Goal: Task Accomplishment & Management: Use online tool/utility

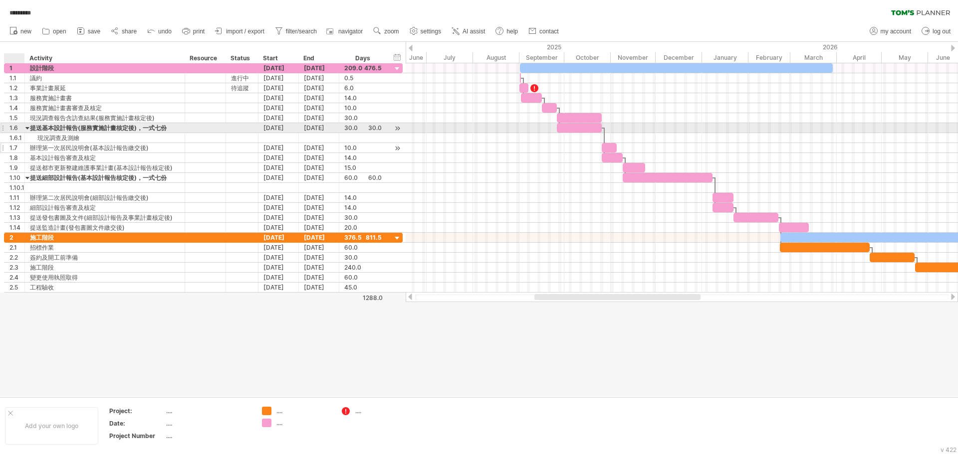
drag, startPoint x: 28, startPoint y: 127, endPoint x: 34, endPoint y: 133, distance: 8.5
click at [28, 127] on div at bounding box center [27, 127] width 4 height 9
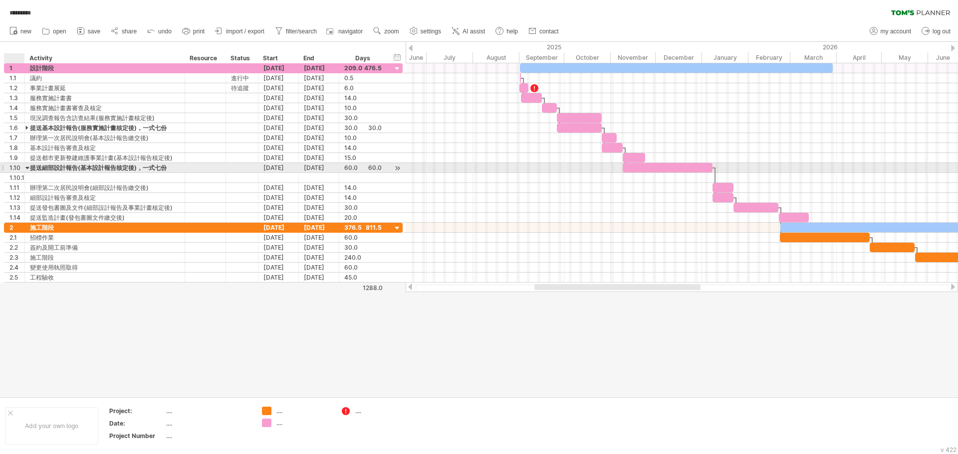
click at [27, 168] on div at bounding box center [27, 167] width 4 height 9
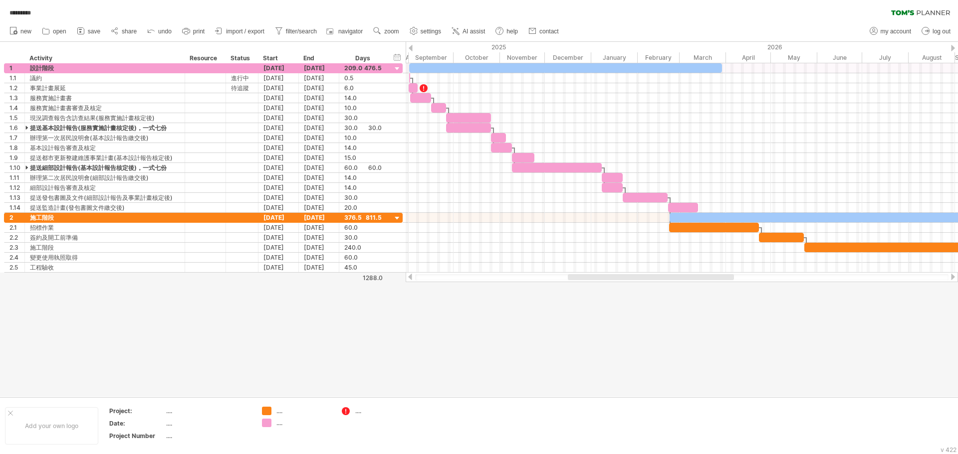
drag, startPoint x: 585, startPoint y: 278, endPoint x: 618, endPoint y: 277, distance: 33.4
click at [618, 277] on div at bounding box center [651, 277] width 166 height 6
click at [392, 33] on span "zoom" at bounding box center [391, 31] width 14 height 7
click at [418, 67] on div "Week" at bounding box center [424, 62] width 55 height 16
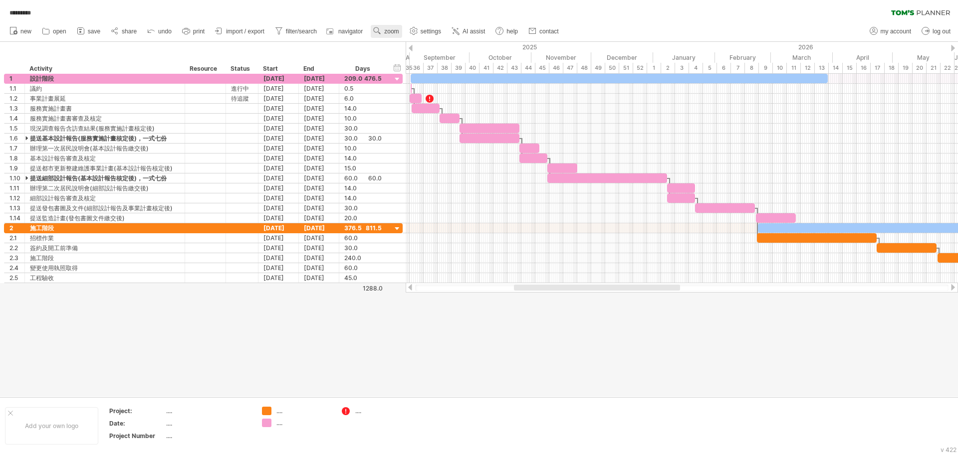
click at [391, 27] on link "zoom" at bounding box center [386, 31] width 31 height 13
click at [420, 45] on div "Month" at bounding box center [423, 40] width 55 height 16
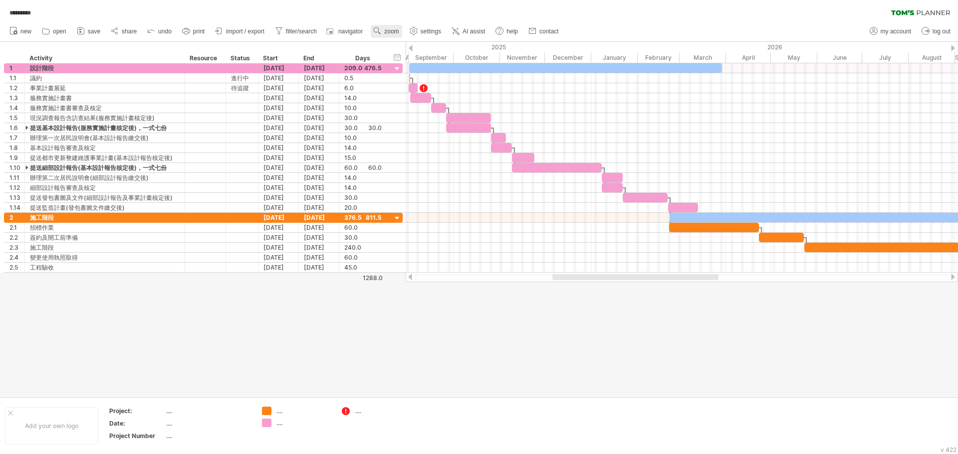
click at [395, 28] on span "zoom" at bounding box center [391, 31] width 14 height 7
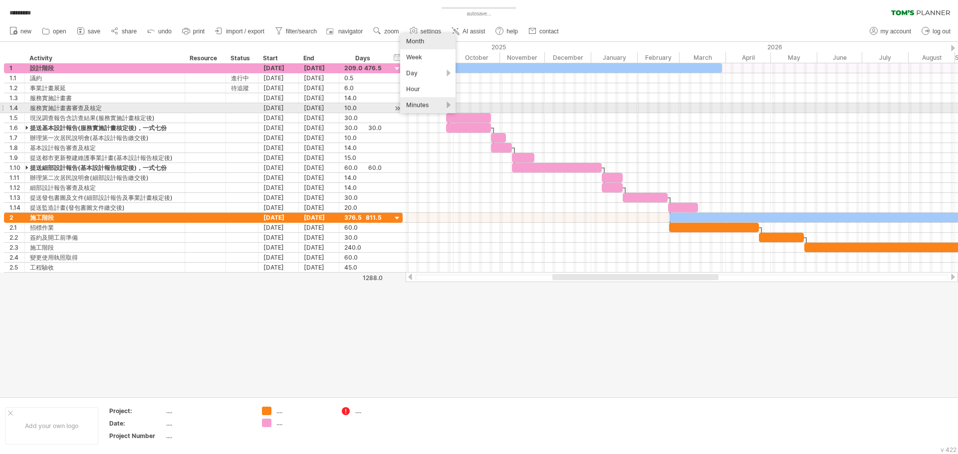
click at [424, 105] on div "Minutes" at bounding box center [427, 105] width 55 height 16
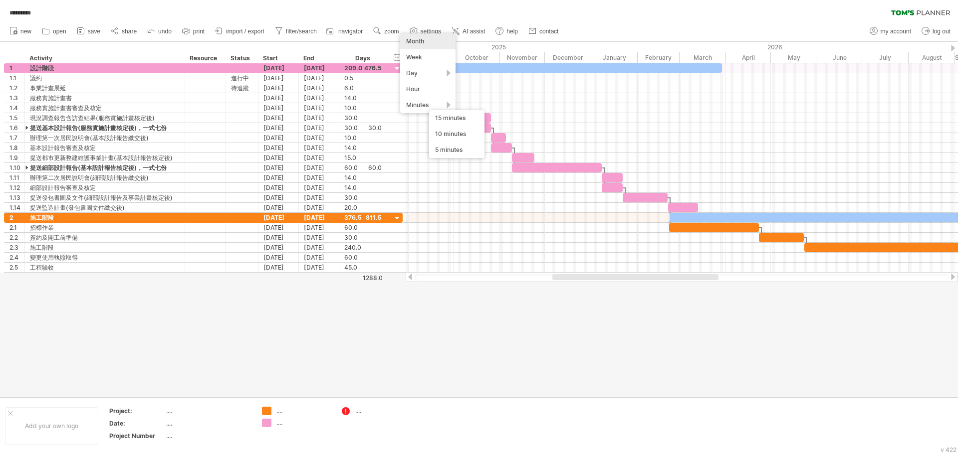
click at [425, 41] on div "Month" at bounding box center [427, 41] width 55 height 16
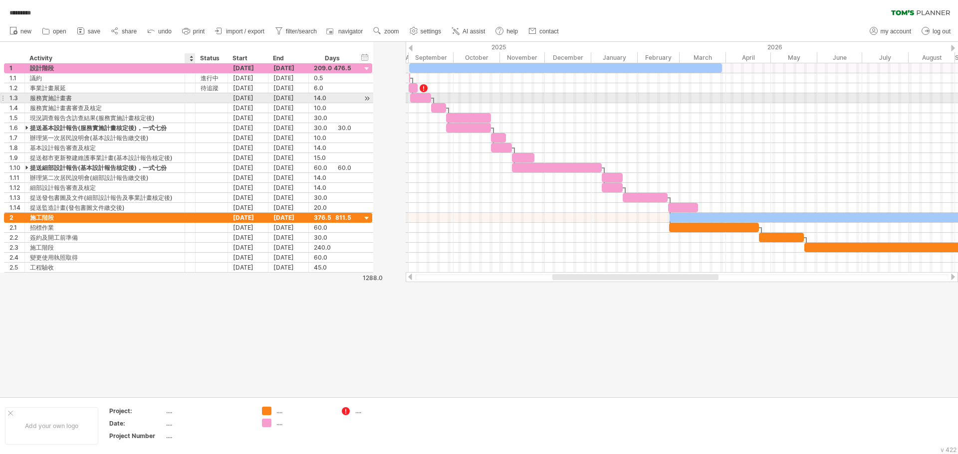
drag, startPoint x: 223, startPoint y: 97, endPoint x: 188, endPoint y: 98, distance: 35.4
click at [188, 98] on div at bounding box center [190, 97] width 10 height 9
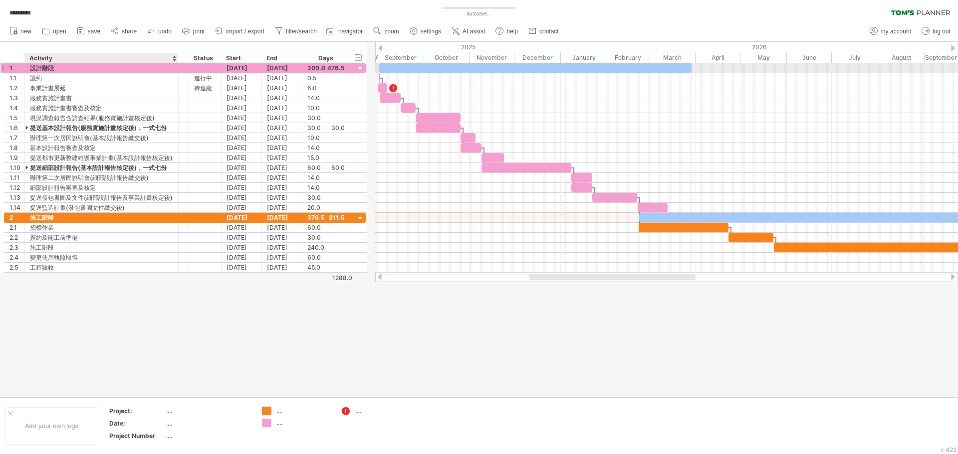
drag, startPoint x: 184, startPoint y: 66, endPoint x: 178, endPoint y: 70, distance: 7.4
click at [178, 70] on div at bounding box center [177, 68] width 5 height 10
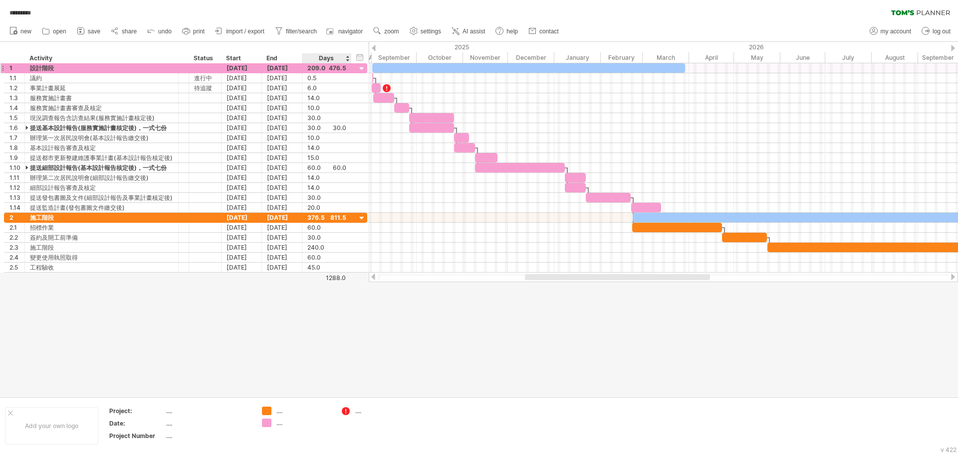
drag, startPoint x: 348, startPoint y: 58, endPoint x: 350, endPoint y: 64, distance: 6.7
click at [350, 64] on div "Trying to reach [DOMAIN_NAME] Connected again... 0% autosave... ********* clear…" at bounding box center [479, 227] width 958 height 454
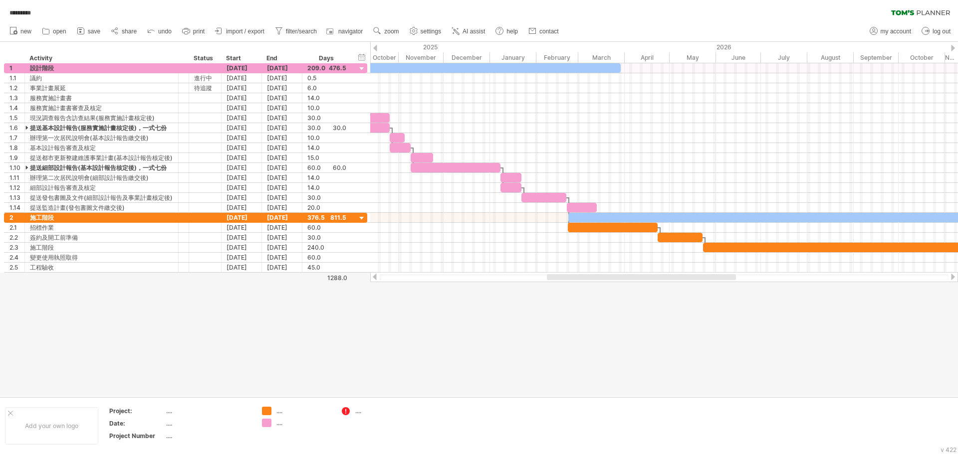
drag, startPoint x: 603, startPoint y: 277, endPoint x: 614, endPoint y: 274, distance: 11.4
click at [620, 278] on div at bounding box center [641, 277] width 189 height 6
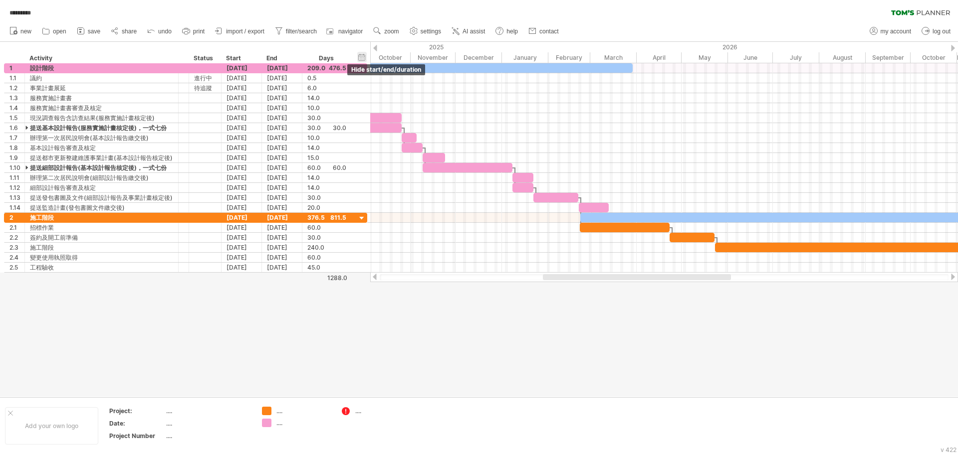
click at [361, 58] on div "hide start/end/duration show start/end/duration" at bounding box center [361, 57] width 9 height 10
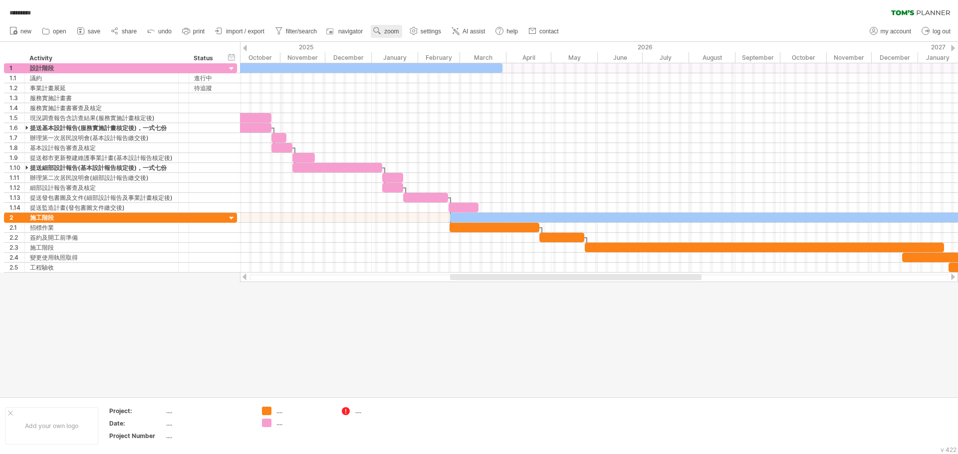
click at [386, 31] on span "zoom" at bounding box center [391, 31] width 14 height 7
click at [386, 30] on span "zoom" at bounding box center [391, 31] width 14 height 7
click at [389, 28] on span "zoom" at bounding box center [391, 31] width 14 height 7
click at [527, 353] on div at bounding box center [479, 219] width 958 height 355
click at [316, 45] on div "2025" at bounding box center [98, 47] width 546 height 10
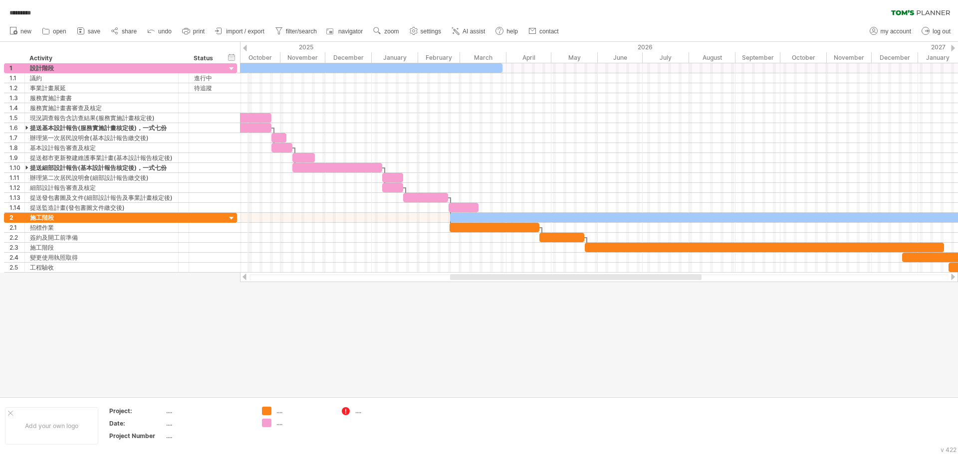
click at [247, 46] on div "2025" at bounding box center [98, 47] width 546 height 10
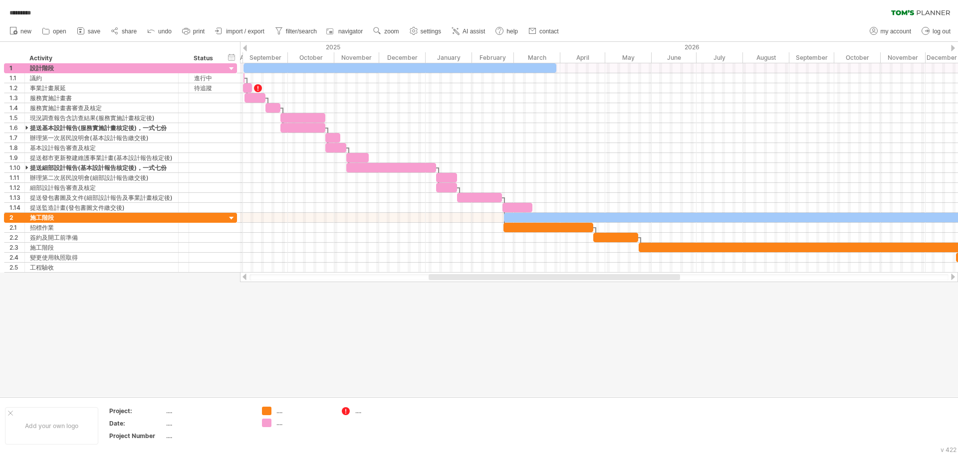
drag, startPoint x: 516, startPoint y: 277, endPoint x: 494, endPoint y: 279, distance: 21.6
click at [494, 279] on div at bounding box center [554, 277] width 251 height 6
click at [234, 58] on div "hide start/end/duration show start/end/duration" at bounding box center [231, 57] width 9 height 10
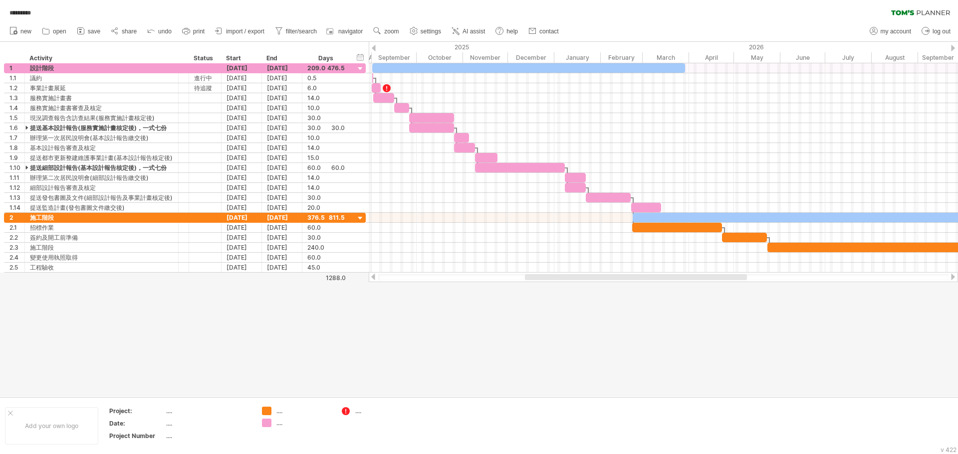
click at [595, 278] on div at bounding box center [636, 277] width 222 height 6
